Goal: Check status

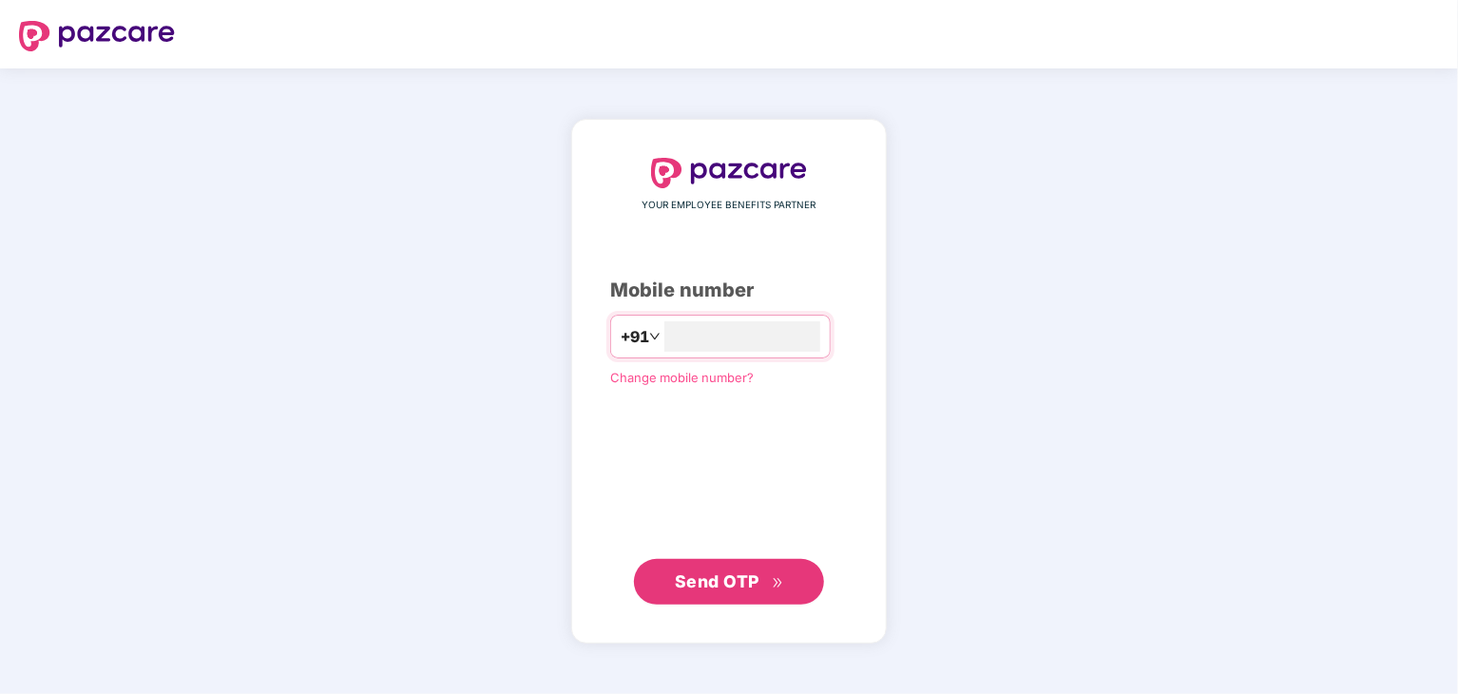
type input "**********"
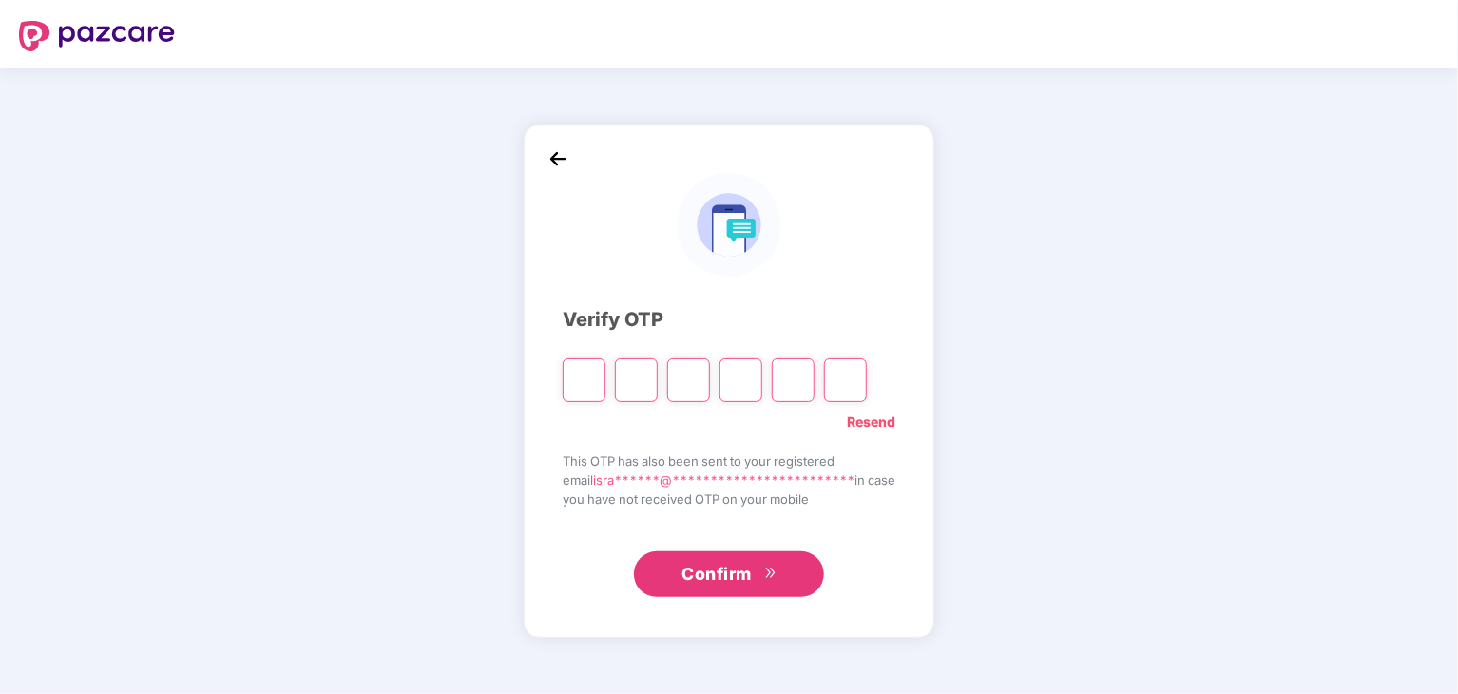
type input "*"
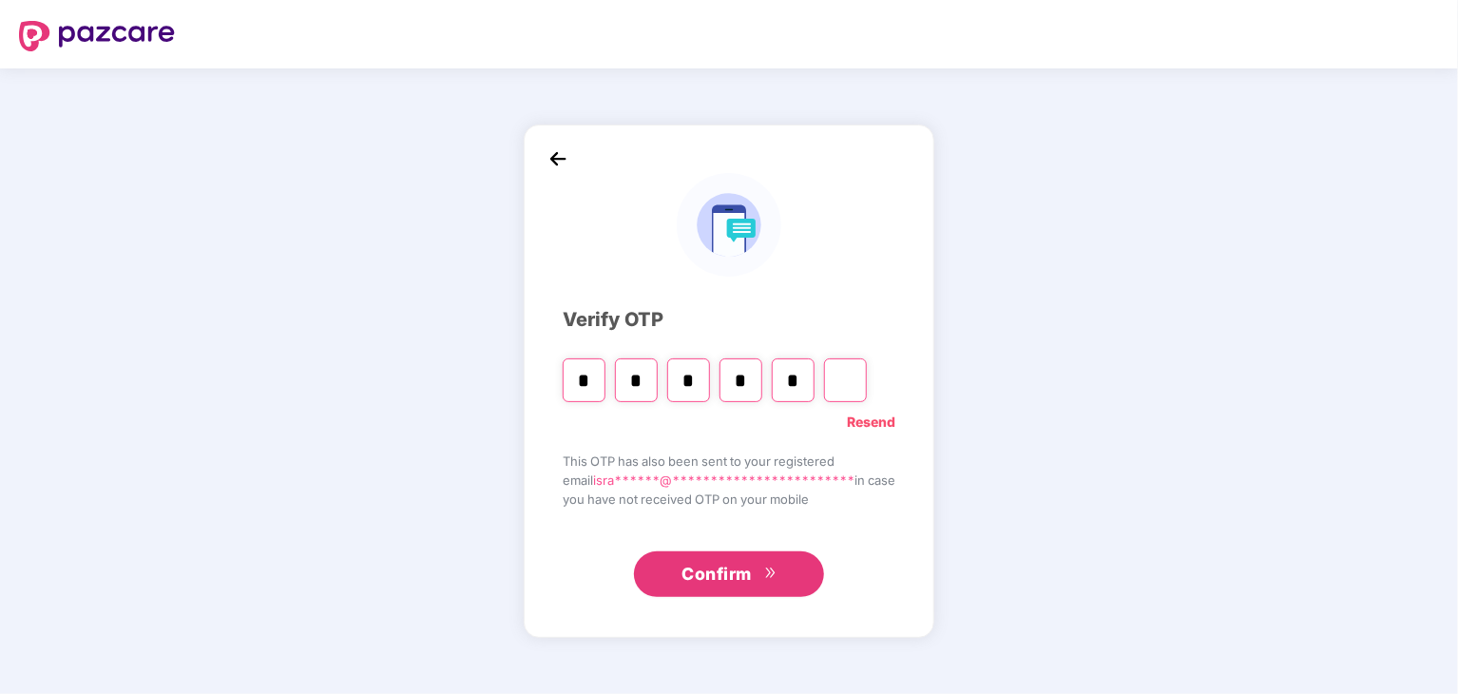
type input "*"
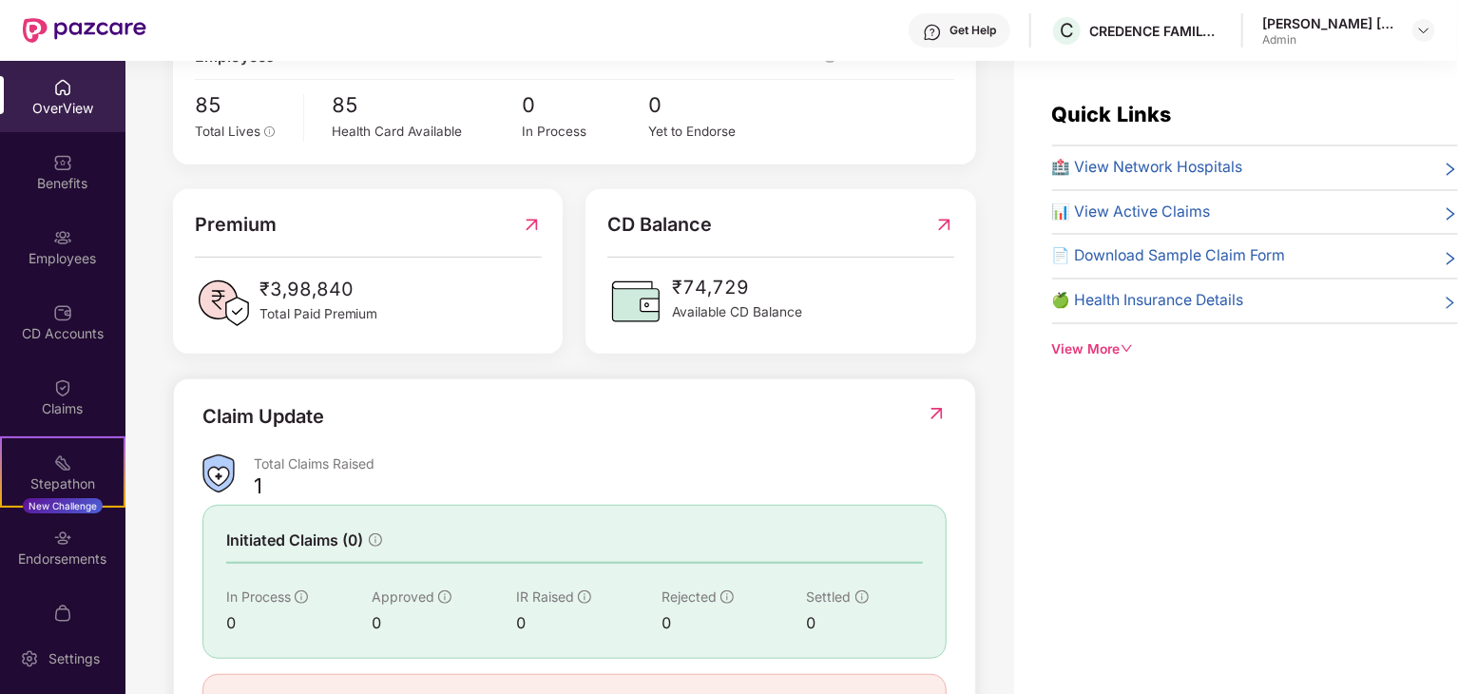
click at [65, 111] on div "OverView" at bounding box center [62, 108] width 125 height 19
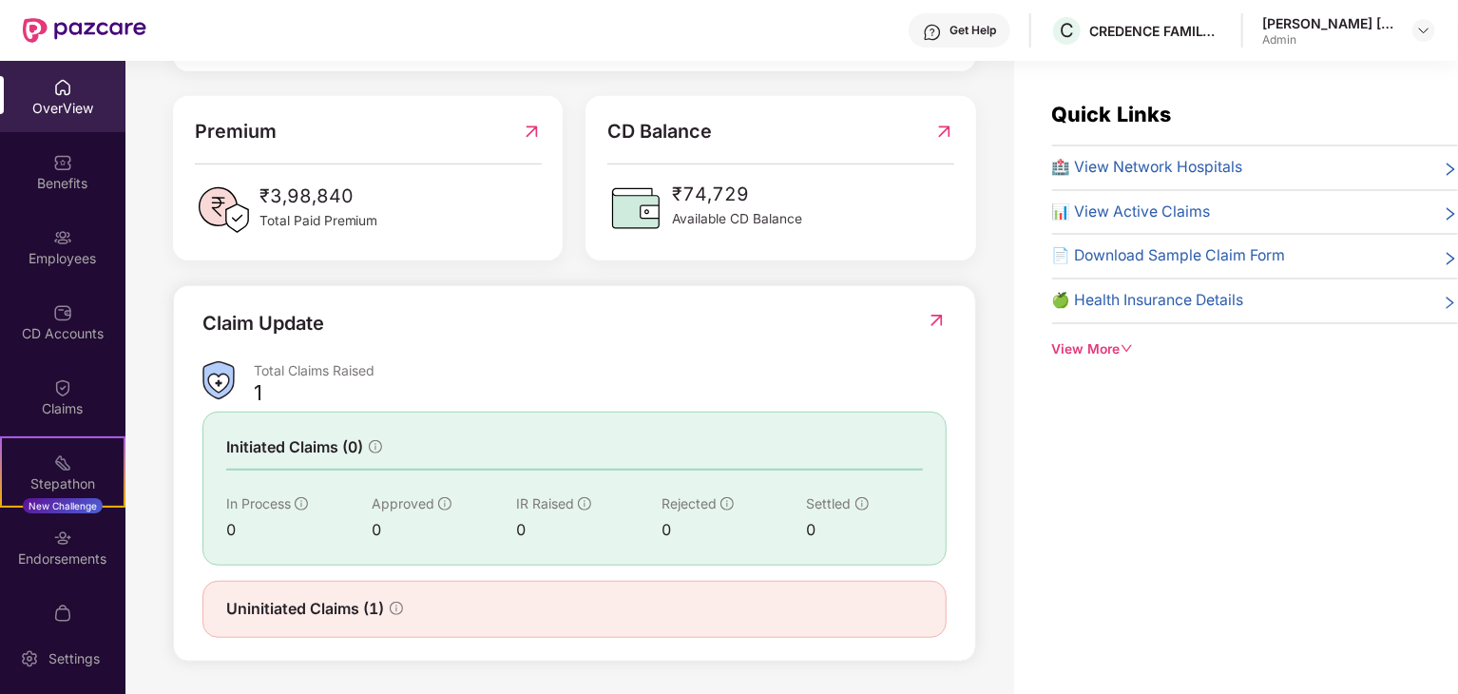
click at [935, 320] on img at bounding box center [937, 320] width 20 height 19
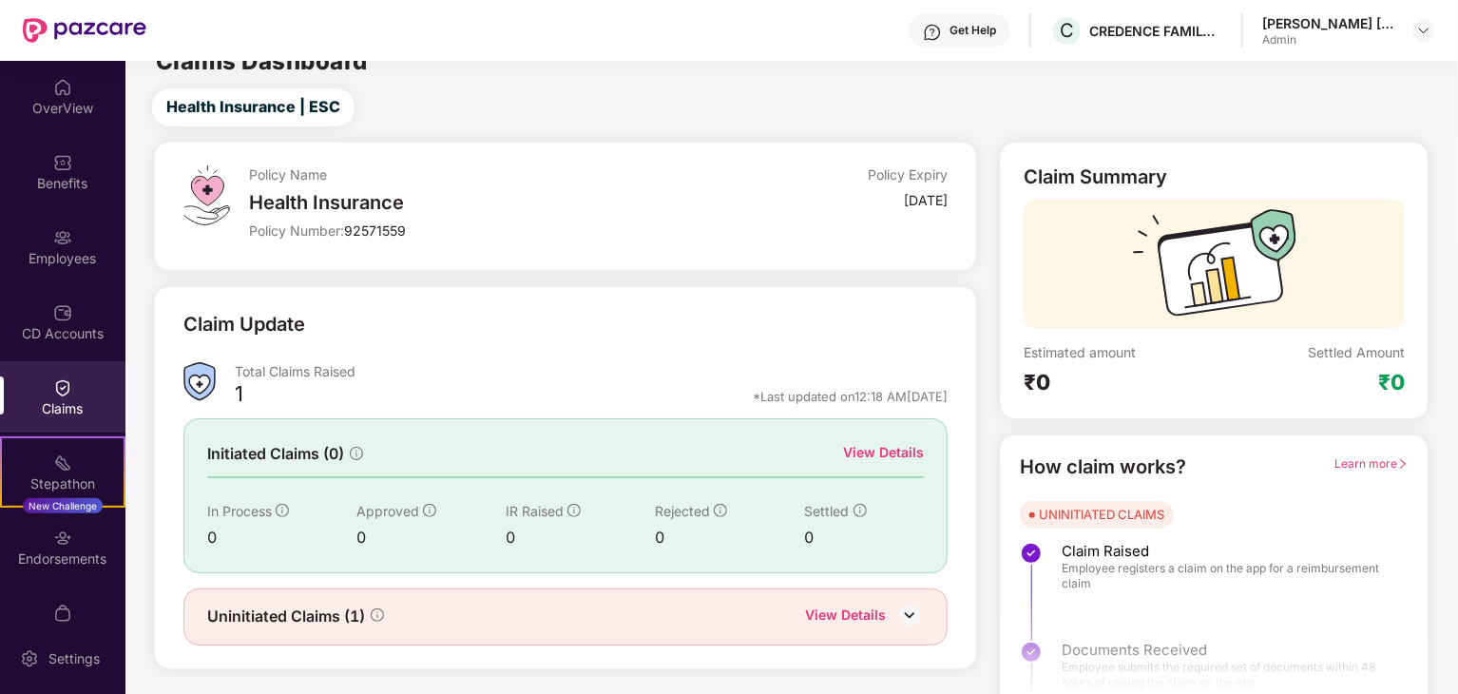
scroll to position [49, 0]
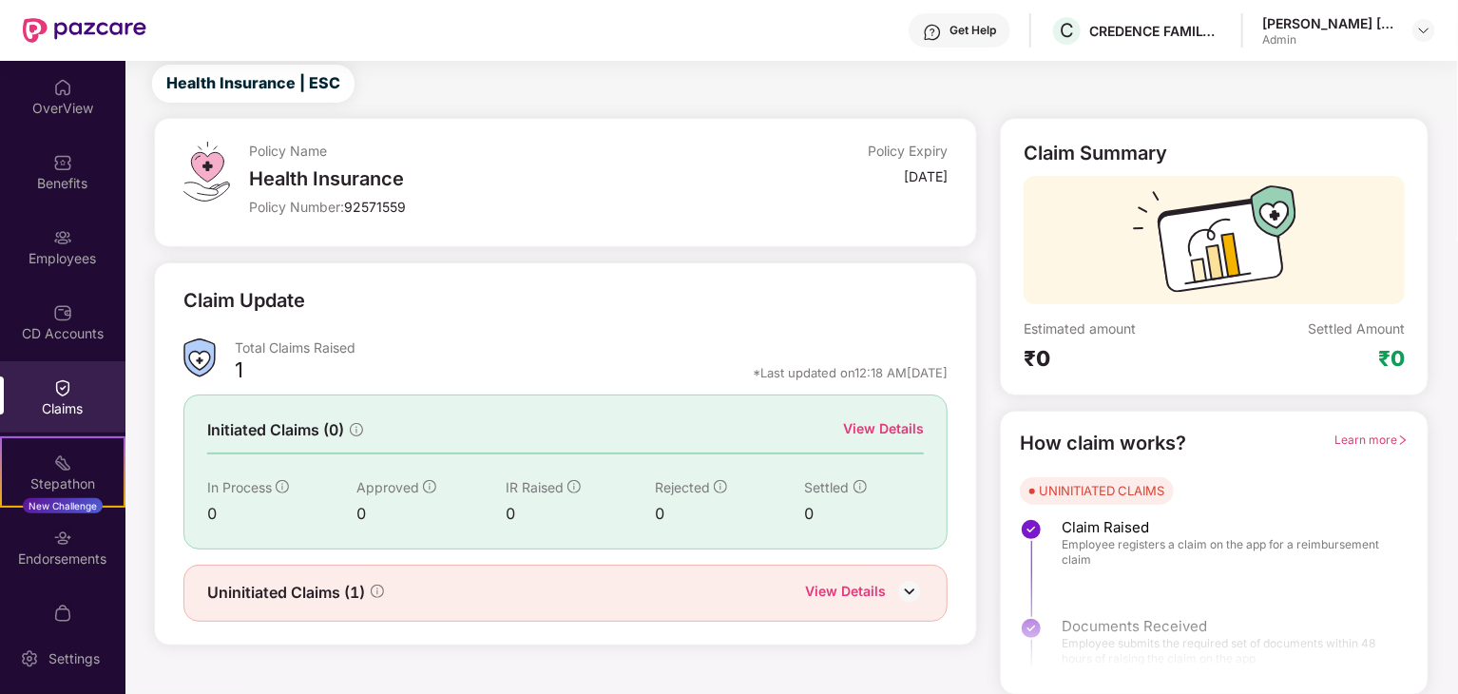
click at [884, 427] on div "View Details" at bounding box center [883, 428] width 81 height 21
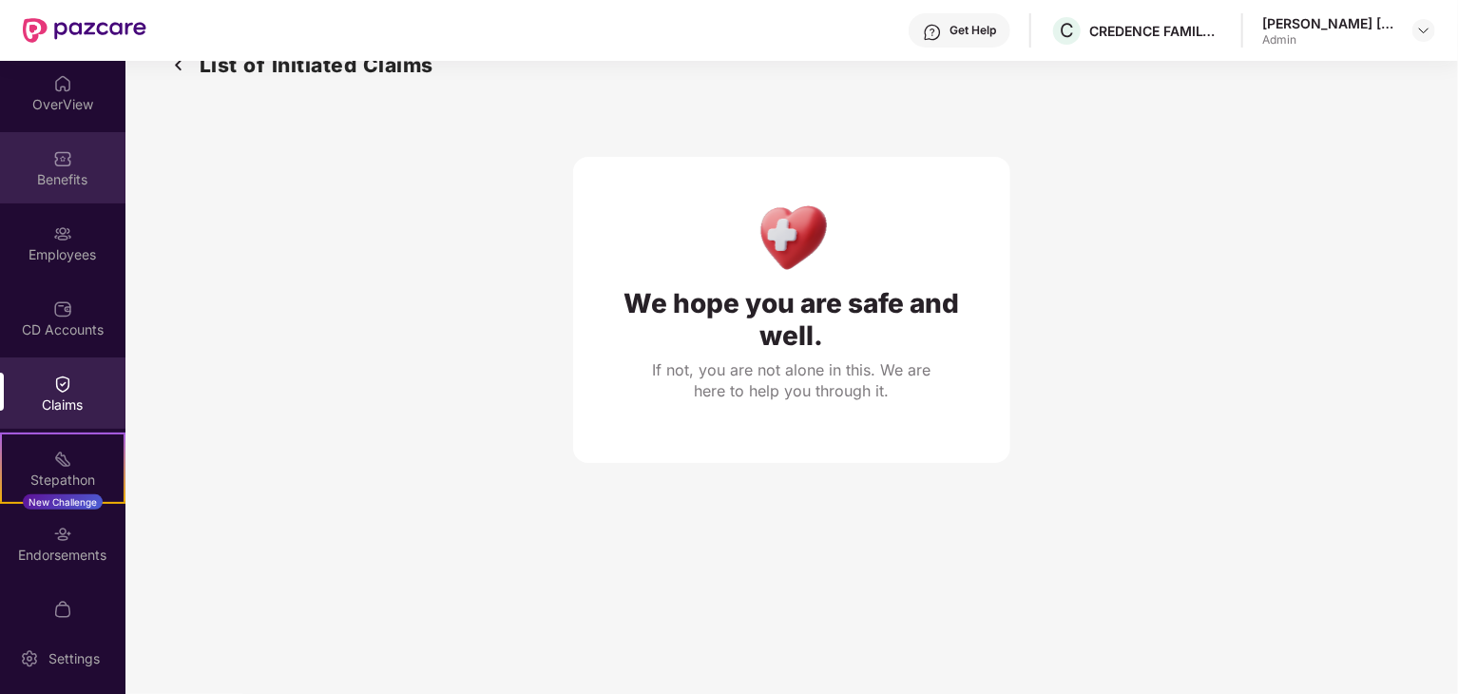
scroll to position [0, 0]
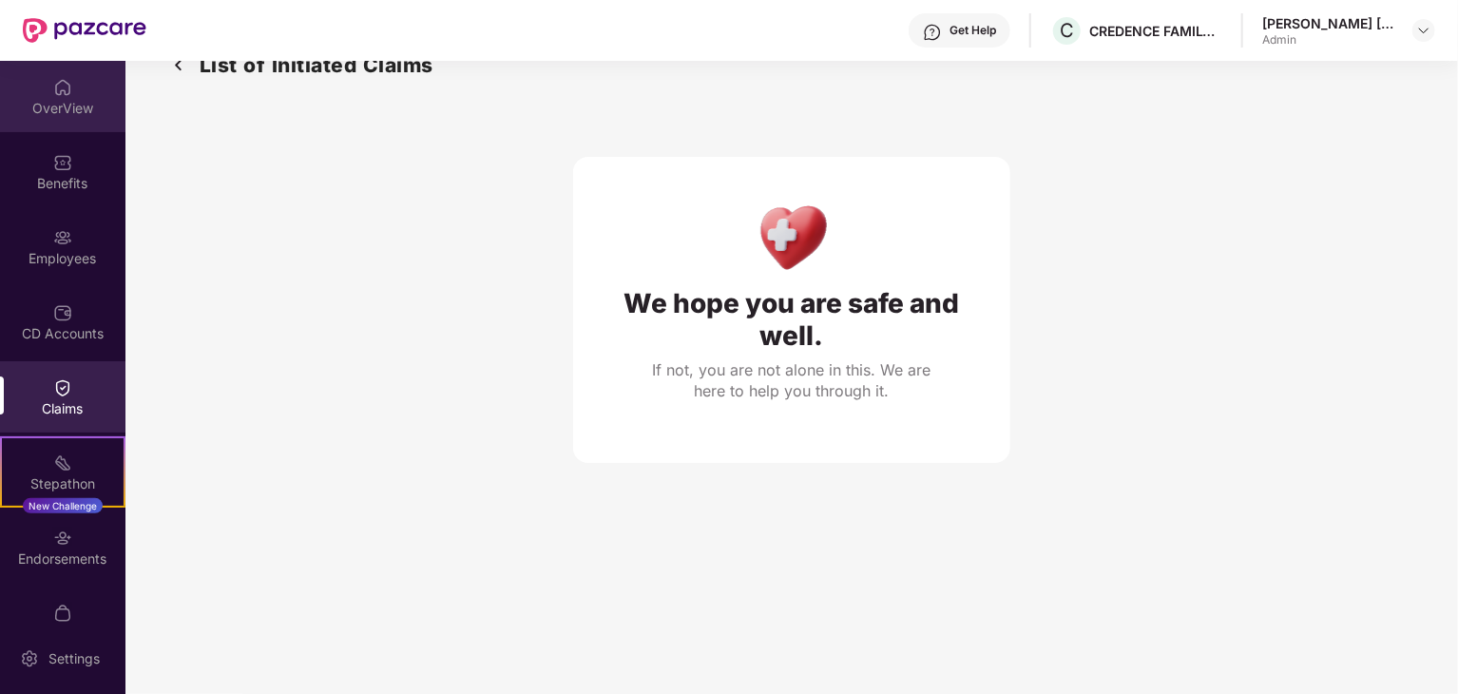
click at [74, 103] on div "OverView" at bounding box center [62, 108] width 125 height 19
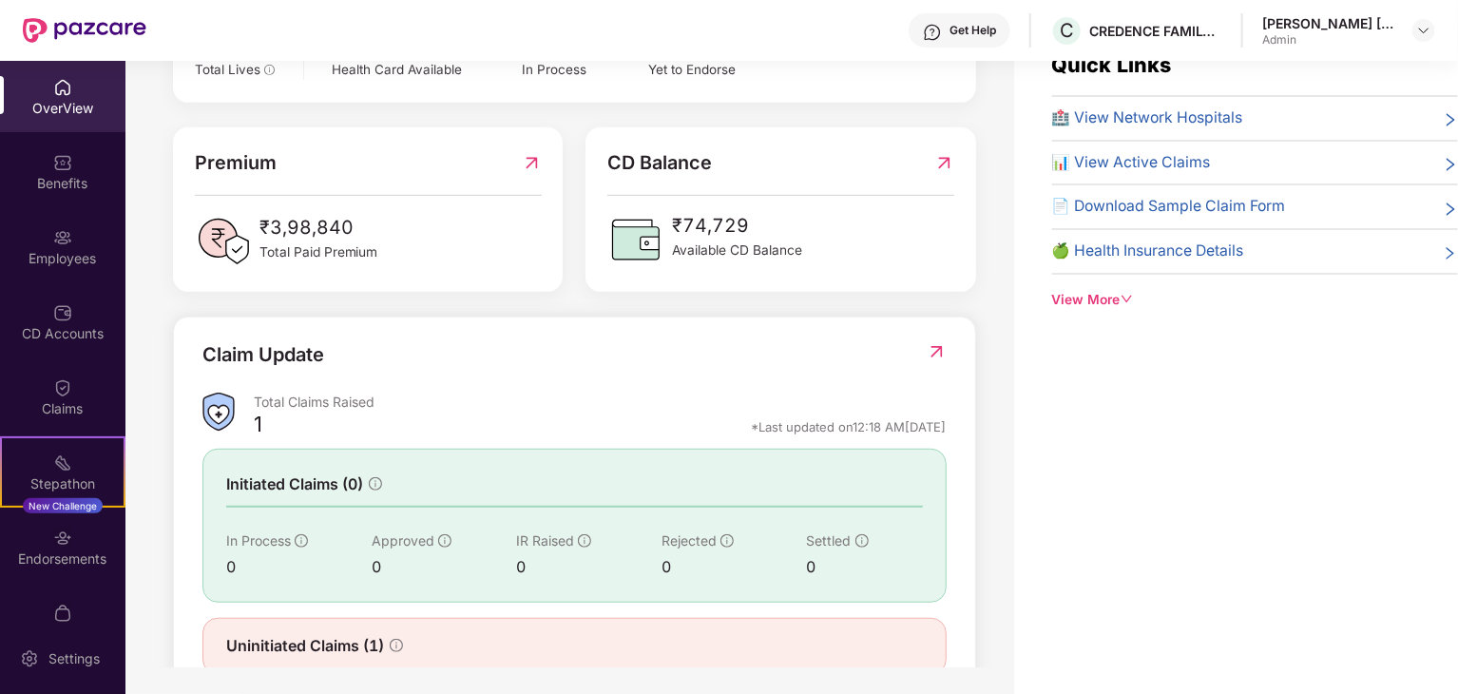
scroll to position [475, 0]
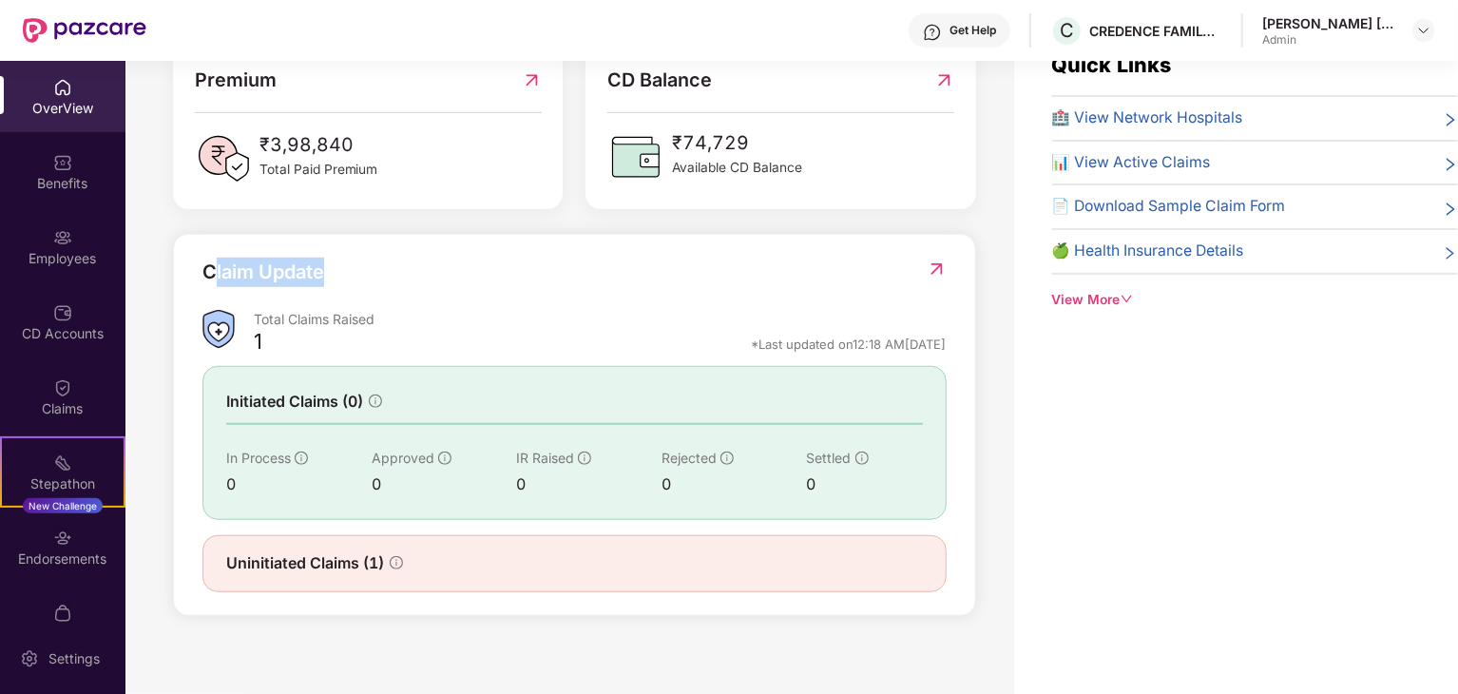
drag, startPoint x: 209, startPoint y: 263, endPoint x: 376, endPoint y: 282, distance: 168.3
click at [376, 282] on div "Claim Update" at bounding box center [574, 284] width 744 height 52
click at [367, 331] on div "Total Claims Raised" at bounding box center [600, 323] width 693 height 26
drag, startPoint x: 267, startPoint y: 315, endPoint x: 866, endPoint y: 353, distance: 599.9
click at [866, 353] on div "Total Claims Raised 1 *Last updated on 12:18 AM[DATE]" at bounding box center [600, 335] width 693 height 50
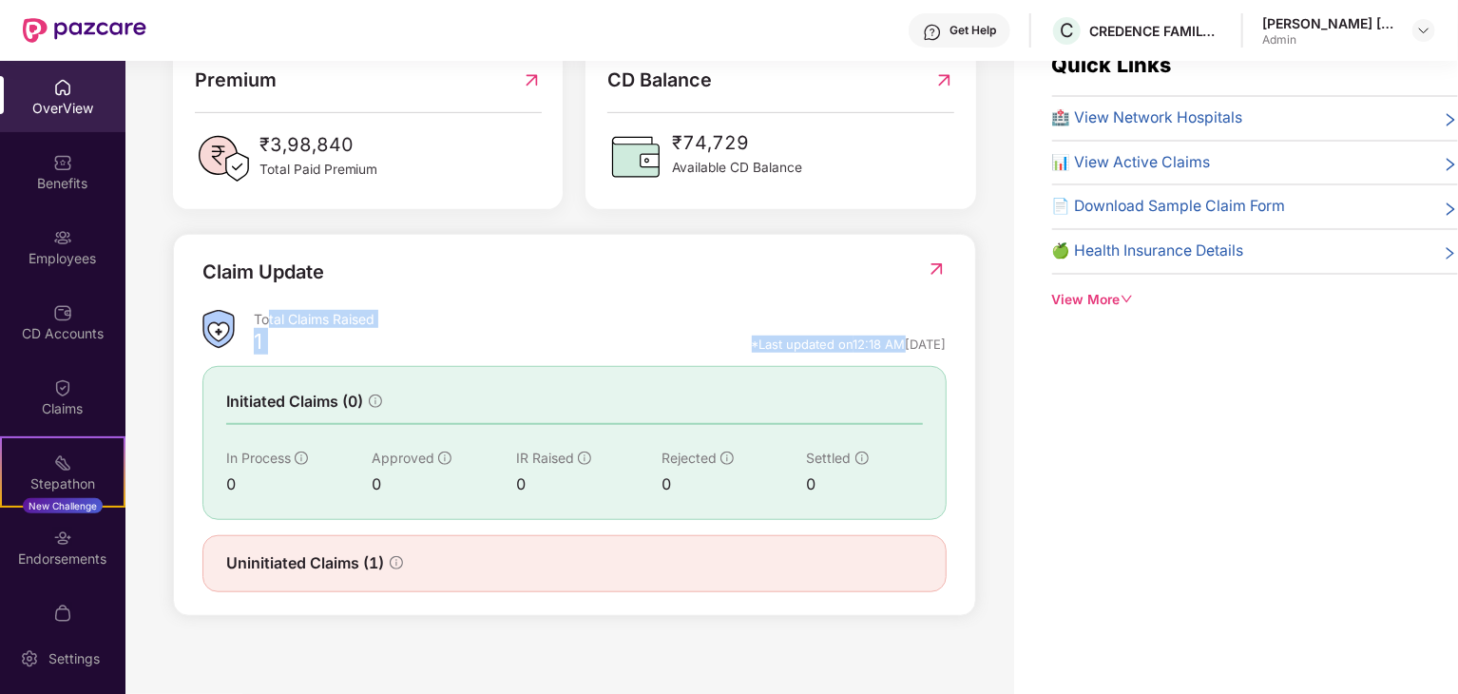
click at [787, 345] on div "*Last updated on 12:18 AM[DATE]" at bounding box center [849, 343] width 195 height 17
drag, startPoint x: 703, startPoint y: 342, endPoint x: 955, endPoint y: 338, distance: 251.9
click at [955, 338] on div "Claim Update Total Claims Raised 1 *Last updated on 12:18 AM[DATE] Initiated Cl…" at bounding box center [574, 425] width 803 height 382
click at [678, 295] on div "Claim Update" at bounding box center [574, 284] width 744 height 52
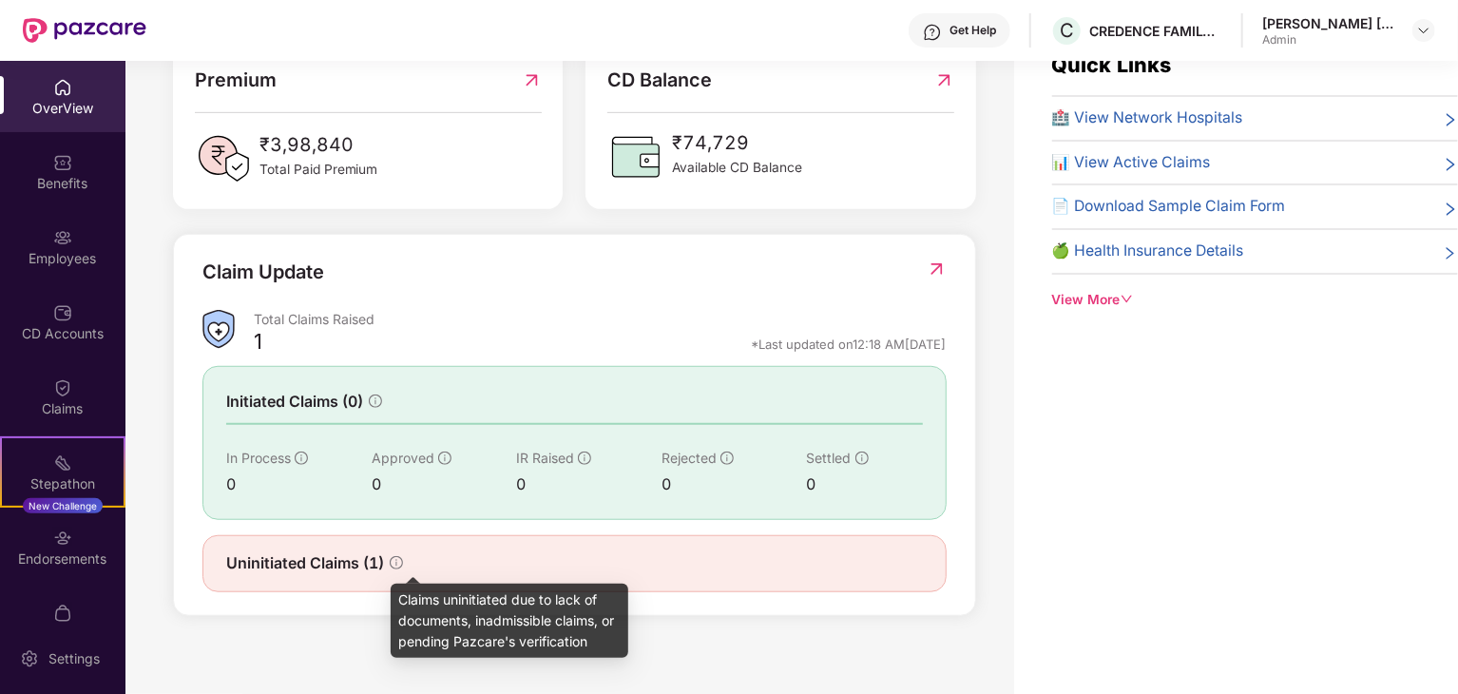
click at [392, 560] on icon "info-circle" at bounding box center [396, 562] width 13 height 13
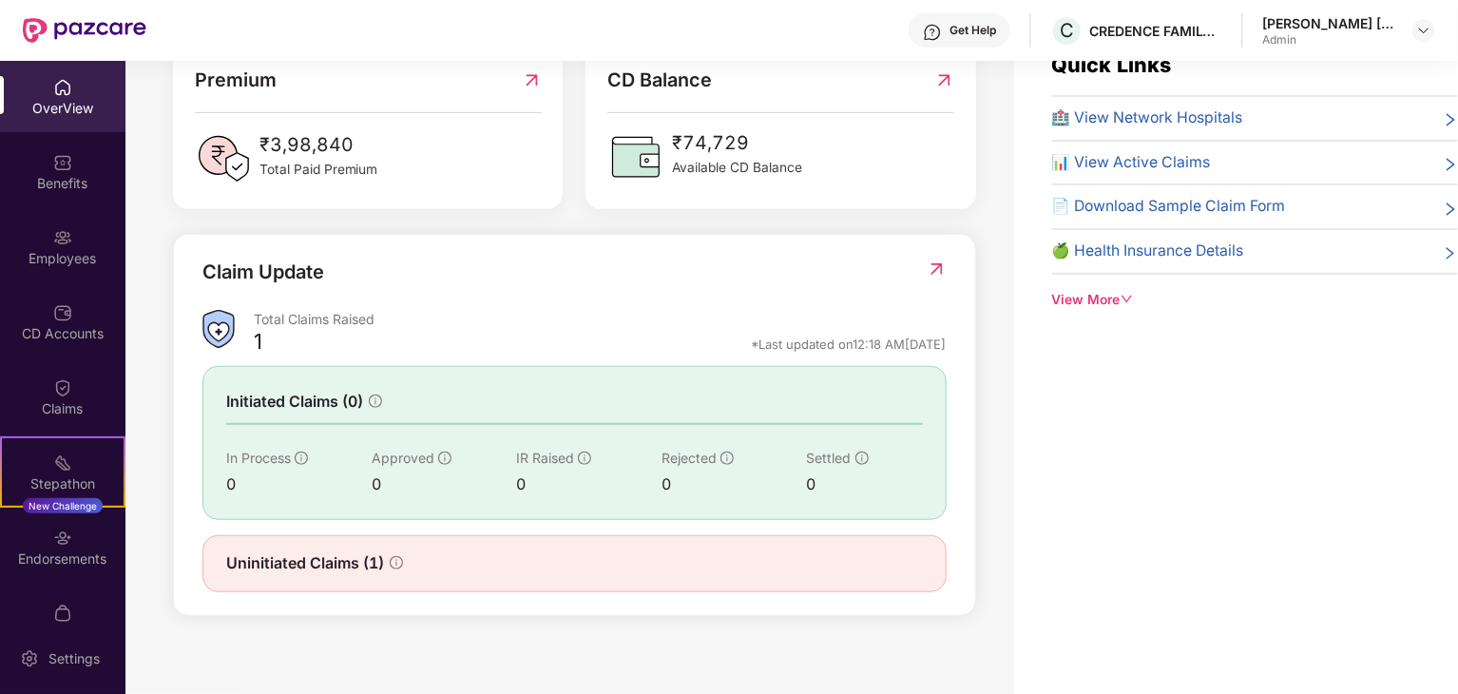
click at [537, 278] on div "Claim Update" at bounding box center [574, 284] width 744 height 52
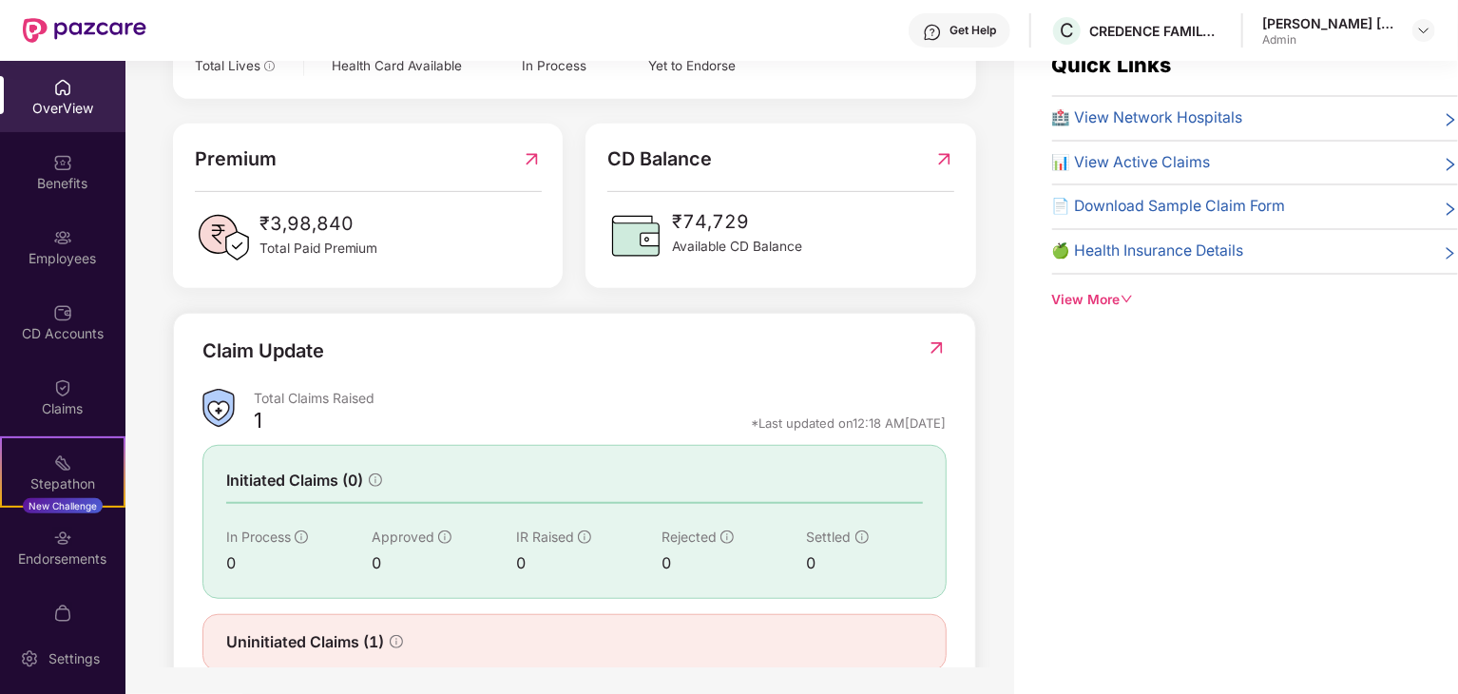
scroll to position [285, 0]
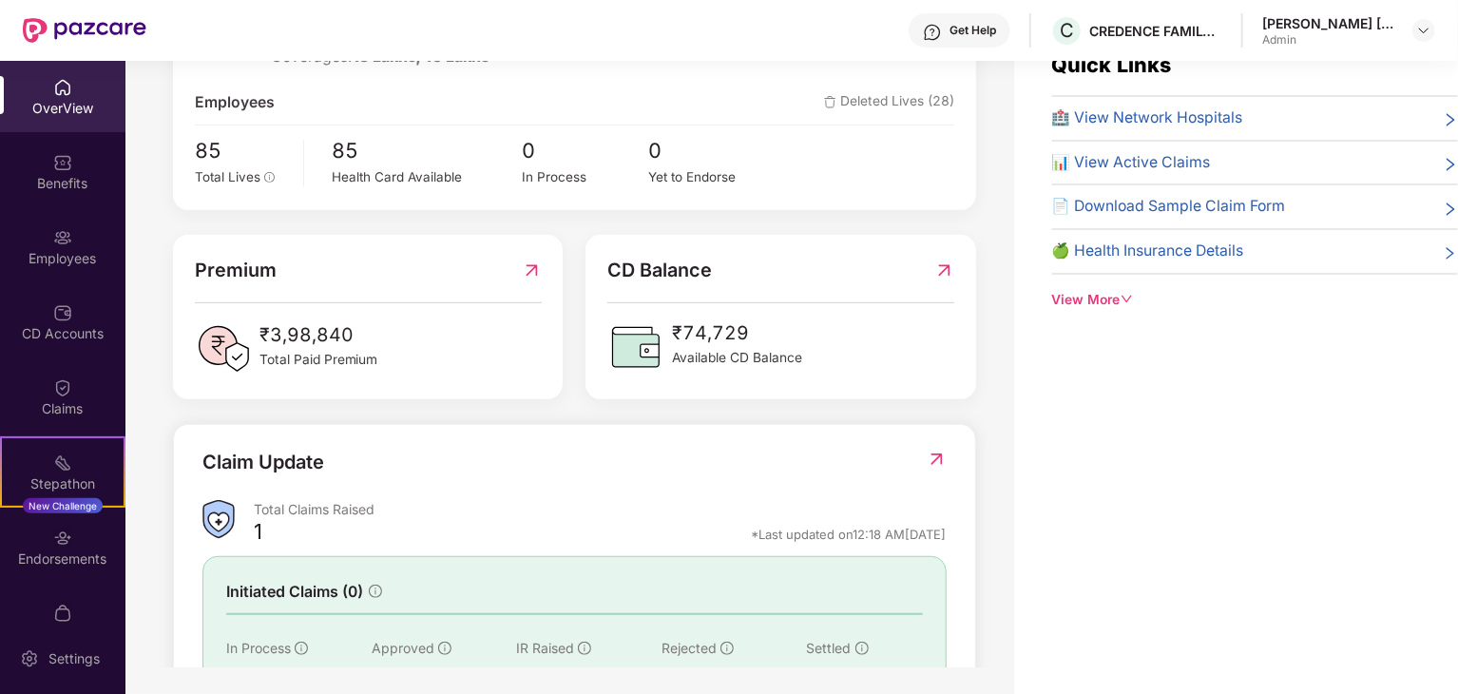
click at [711, 360] on span "Available CD Balance" at bounding box center [737, 358] width 130 height 21
click at [943, 274] on img at bounding box center [944, 270] width 20 height 29
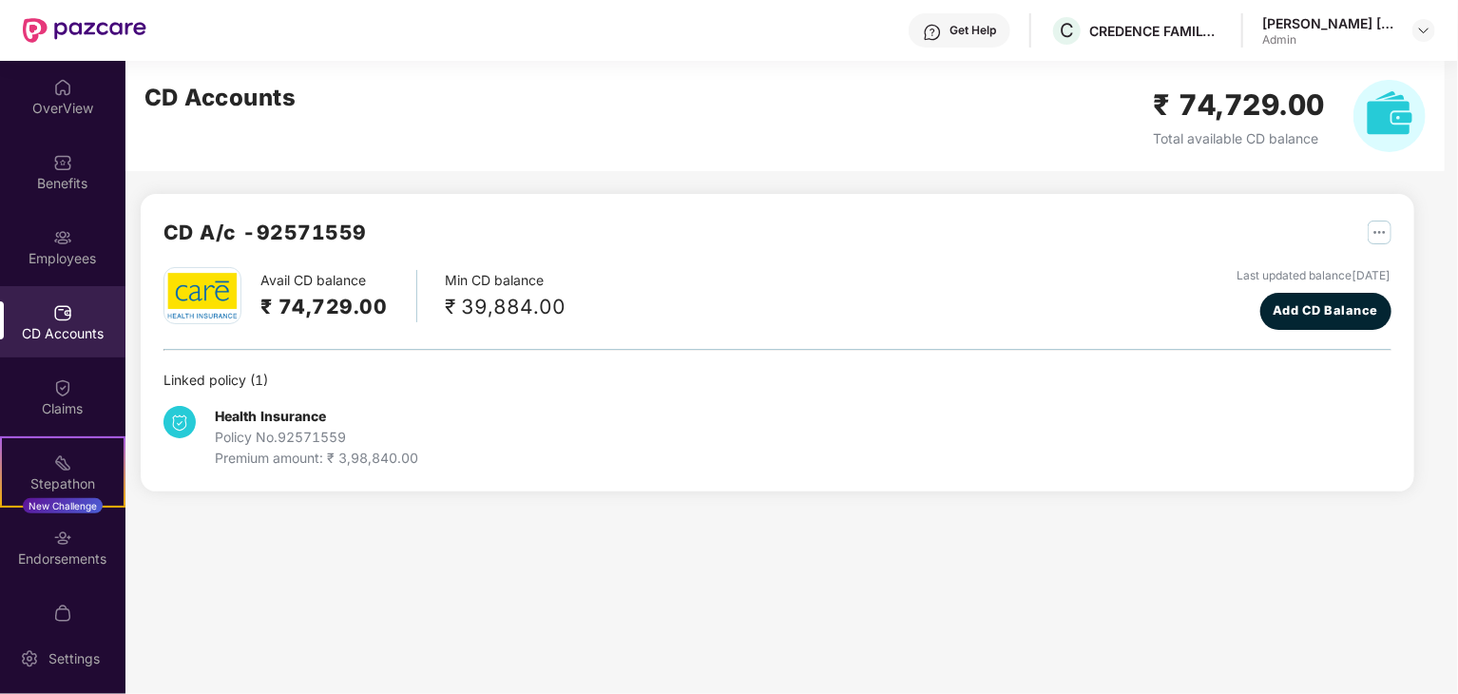
scroll to position [0, 0]
click at [1380, 235] on img "button" at bounding box center [1380, 232] width 24 height 24
click at [1234, 505] on div "CD A/c - 92571559 Avail CD balance ₹ 74,729.00 Min CD balance ₹ 39,884.00 Last …" at bounding box center [769, 287] width 1289 height 453
click at [1384, 114] on img at bounding box center [1389, 116] width 72 height 72
click at [1154, 121] on h2 "₹ 74,729.00" at bounding box center [1240, 105] width 172 height 45
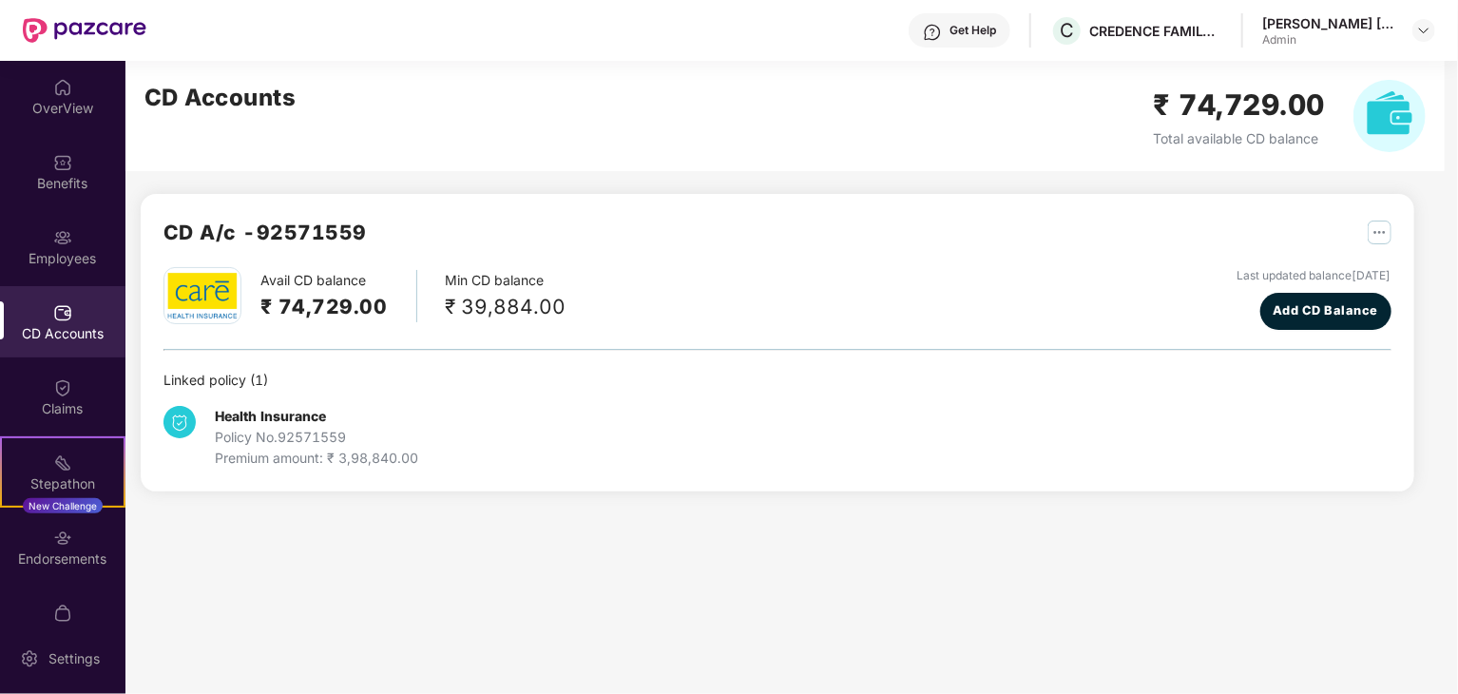
click at [1082, 122] on div "CD Accounts ₹ 74,729.00 Total available CD balance" at bounding box center [784, 116] width 1319 height 110
click at [57, 405] on div "Claims" at bounding box center [62, 408] width 125 height 19
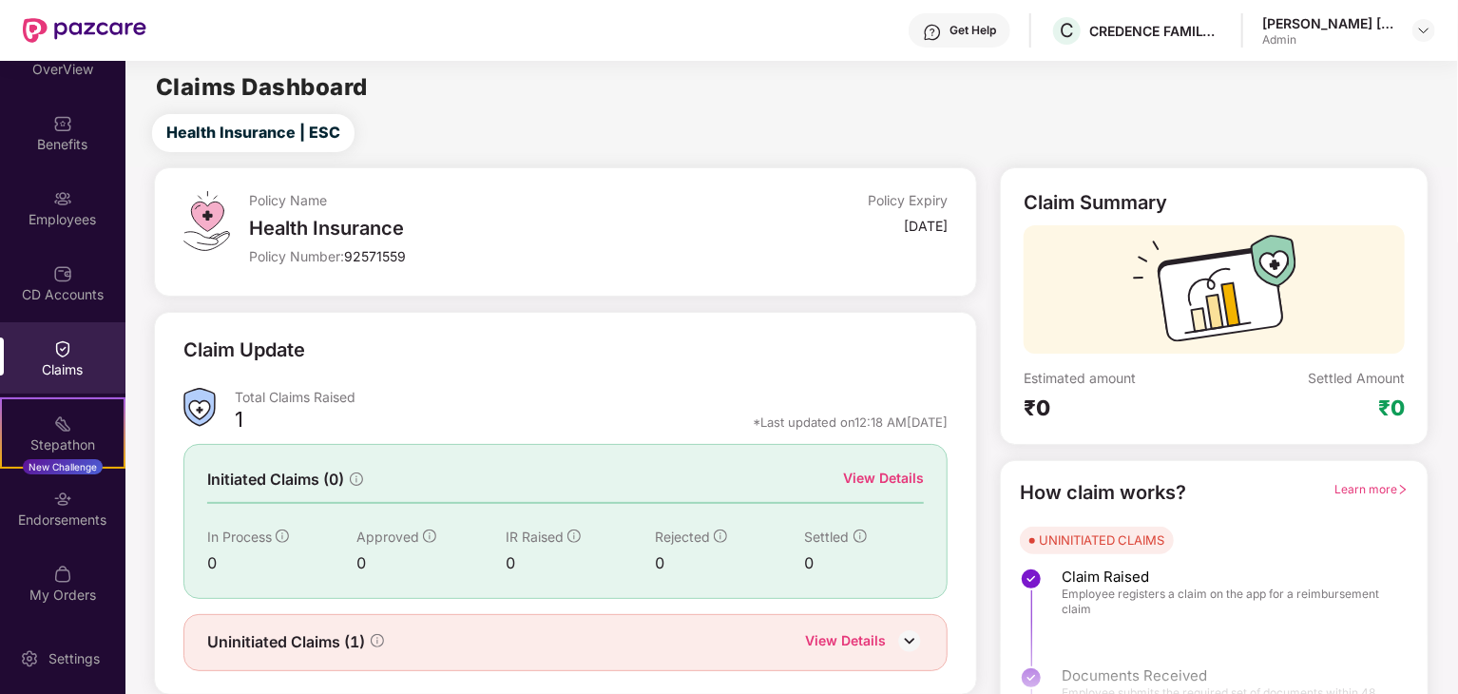
scroll to position [49, 0]
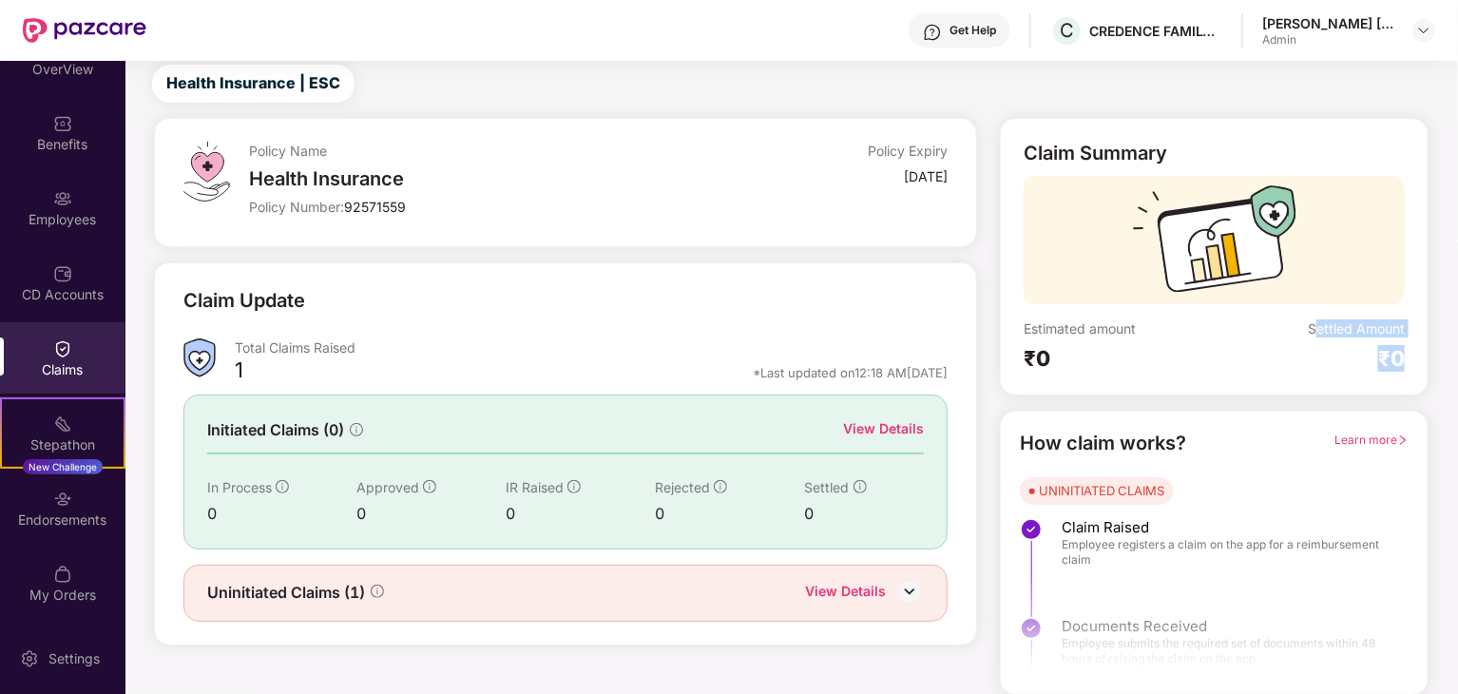
drag, startPoint x: 1317, startPoint y: 328, endPoint x: 1414, endPoint y: 367, distance: 104.5
click at [1414, 367] on div "Claim Summary Estimated amount ₹0 Settled Amount ₹0" at bounding box center [1214, 257] width 429 height 278
click at [1292, 354] on div "Settled Amount ₹0" at bounding box center [1310, 345] width 191 height 52
drag, startPoint x: 1297, startPoint y: 320, endPoint x: 1417, endPoint y: 384, distance: 135.6
click at [1417, 384] on div "Claim Summary Estimated amount ₹0 Settled Amount ₹0" at bounding box center [1214, 257] width 429 height 278
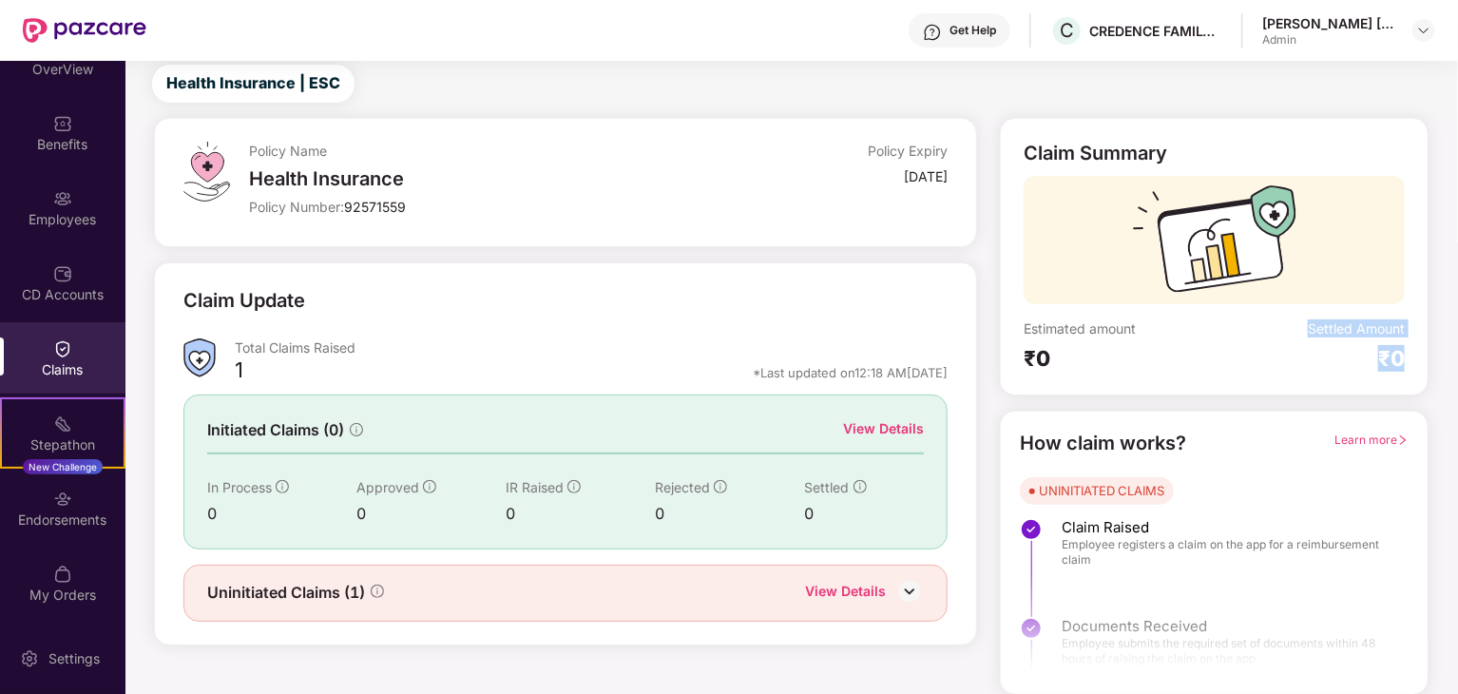
click at [1292, 359] on div "Settled Amount ₹0" at bounding box center [1310, 345] width 191 height 52
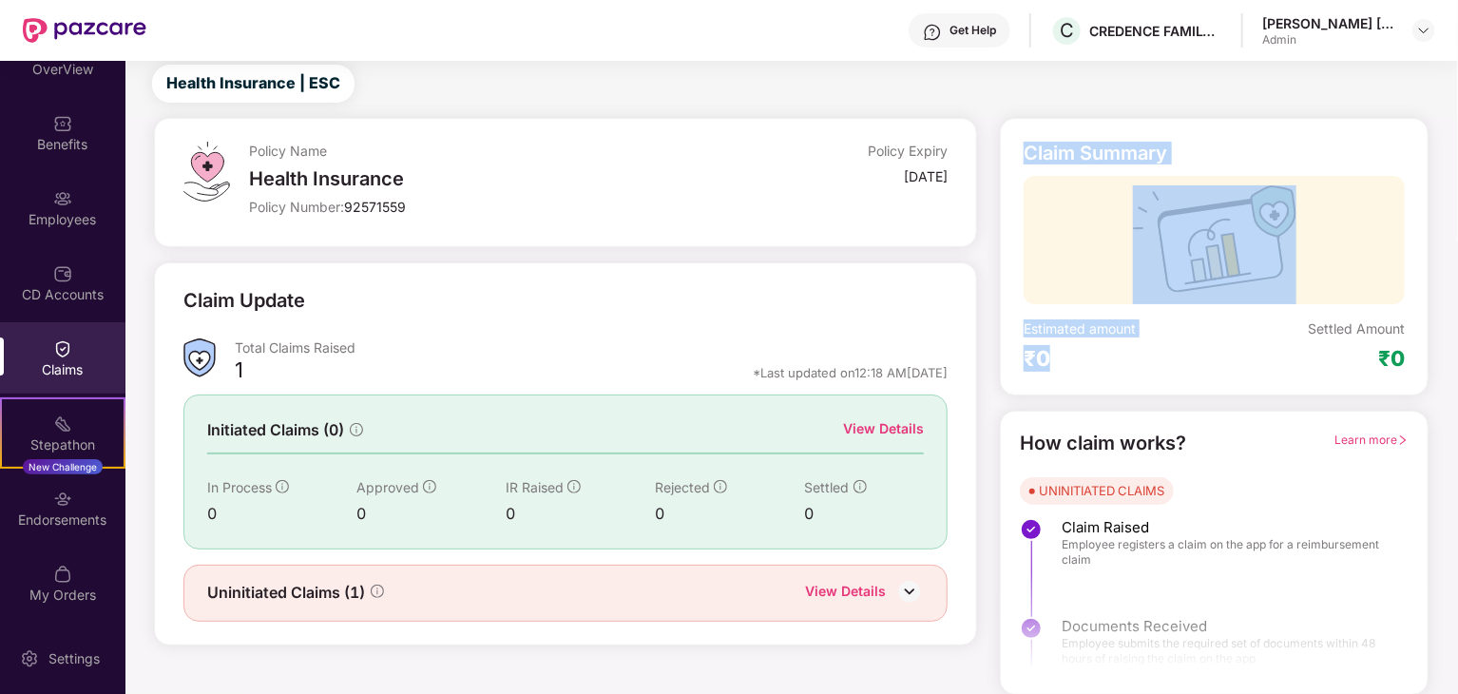
drag, startPoint x: 1103, startPoint y: 369, endPoint x: 1010, endPoint y: 153, distance: 235.0
click at [1010, 153] on div "Claim Summary Estimated amount ₹0 Settled Amount ₹0" at bounding box center [1214, 257] width 429 height 278
click at [1037, 130] on div "Claim Summary Estimated amount ₹0 Settled Amount ₹0" at bounding box center [1214, 257] width 429 height 278
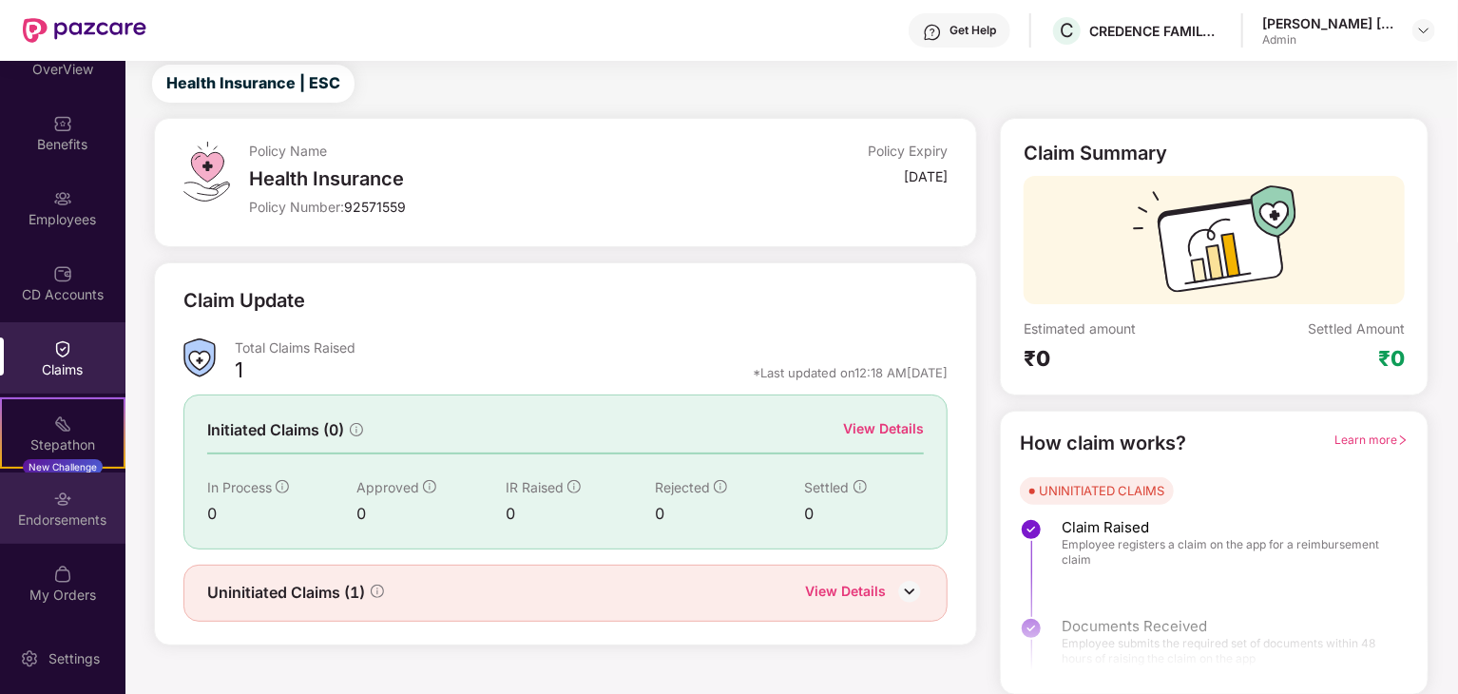
click at [73, 526] on div "Endorsements" at bounding box center [62, 519] width 125 height 19
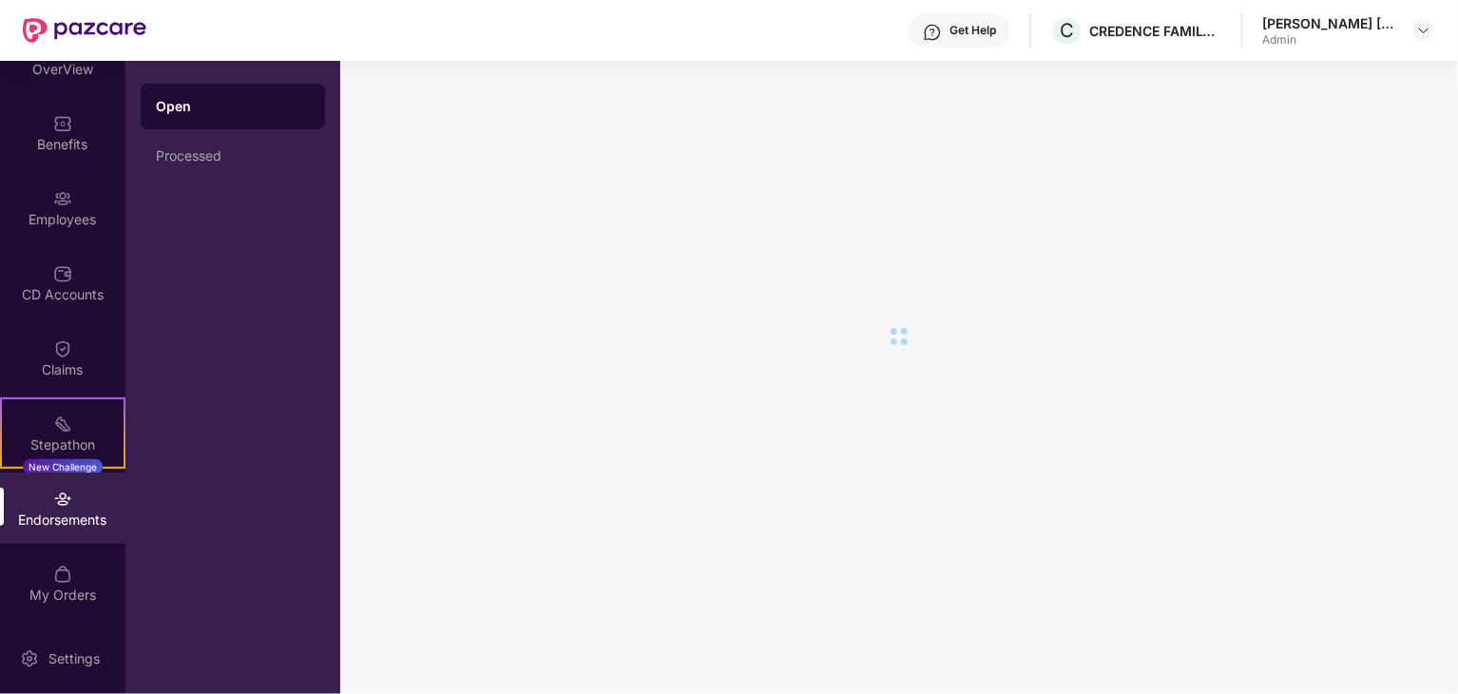
scroll to position [0, 0]
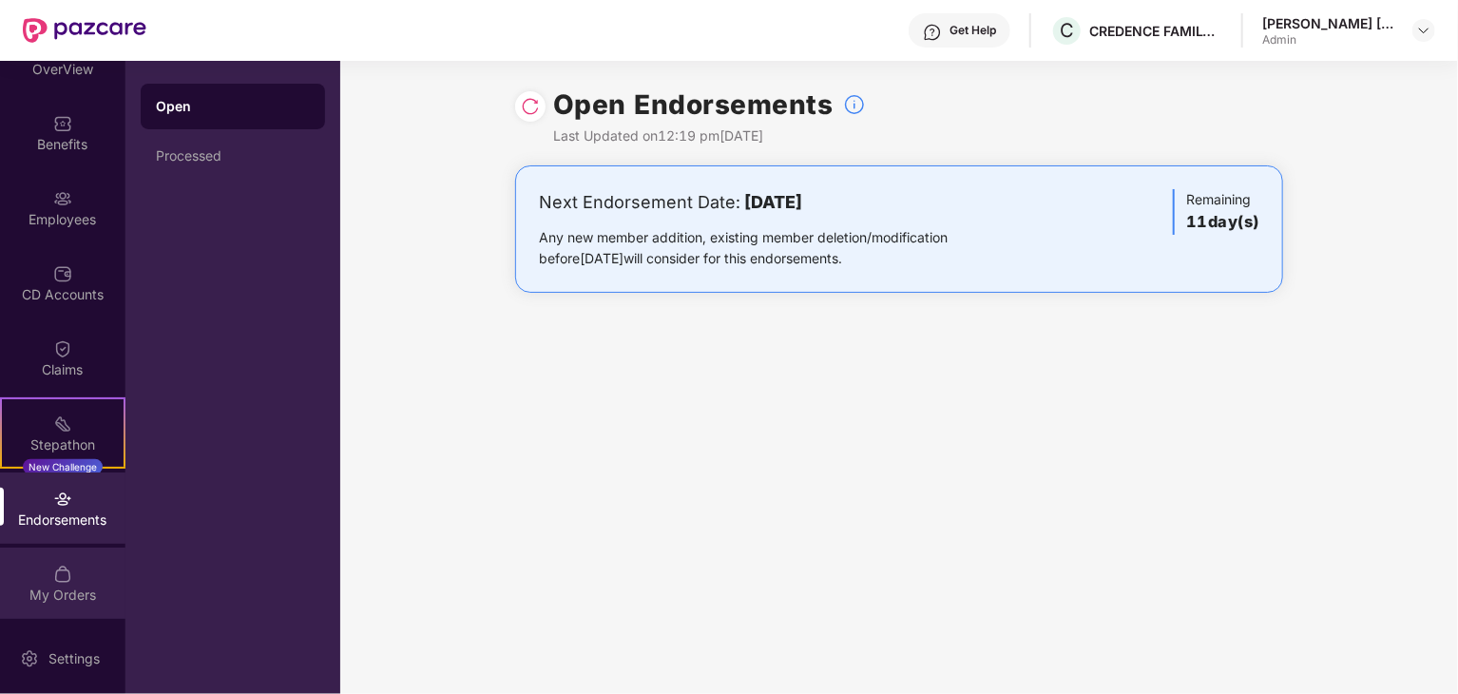
click at [61, 582] on img at bounding box center [62, 574] width 19 height 19
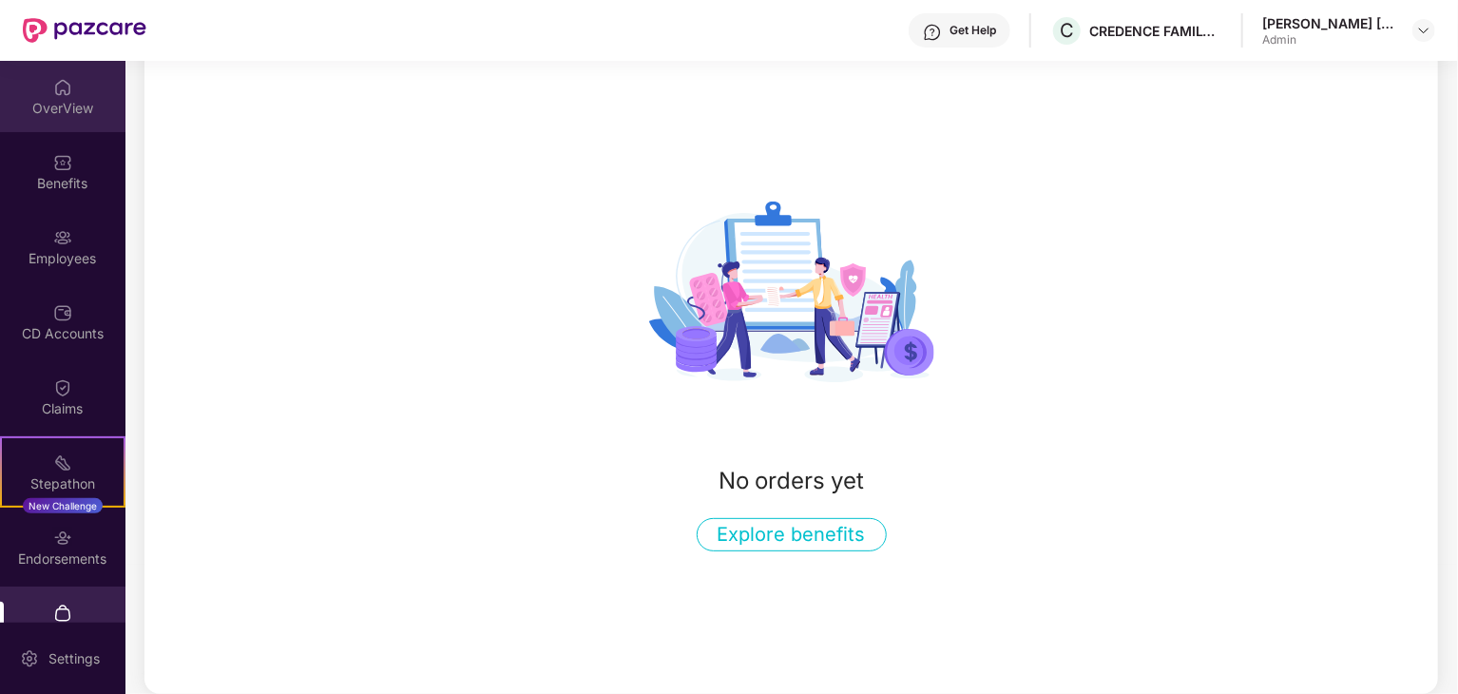
click at [79, 100] on div "OverView" at bounding box center [62, 108] width 125 height 19
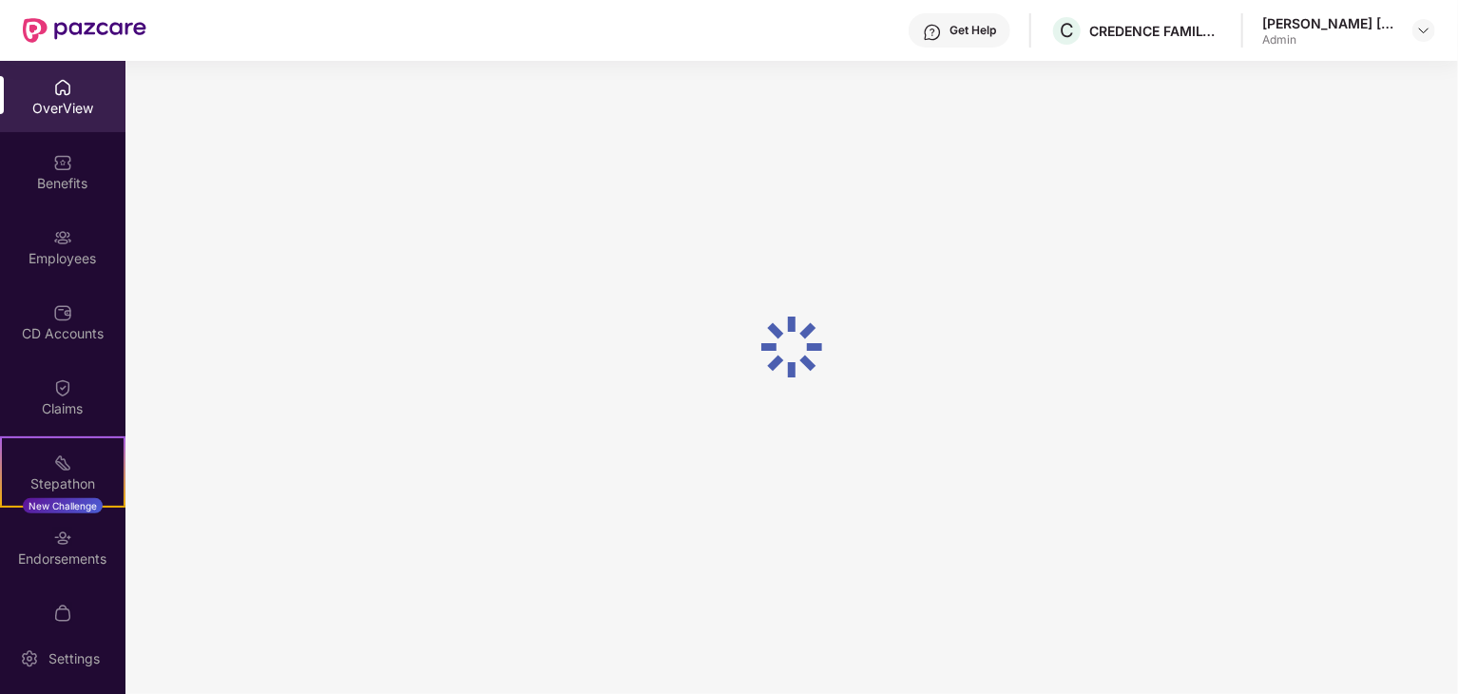
scroll to position [61, 0]
